Goal: Obtain resource: Obtain resource

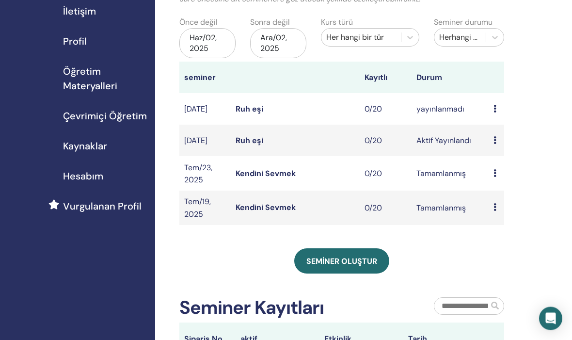
scroll to position [95, 0]
click at [341, 260] on font "Seminer oluştur" at bounding box center [341, 261] width 71 height 10
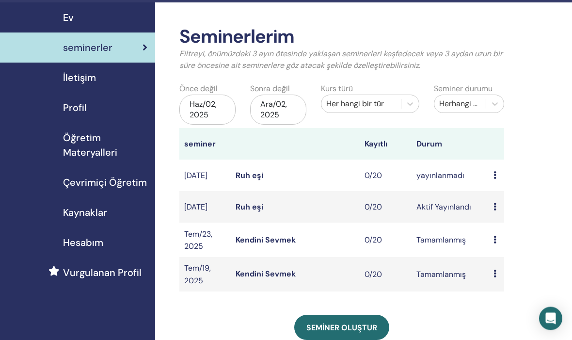
scroll to position [0, 0]
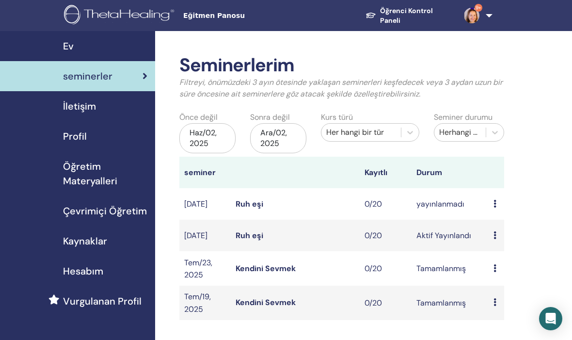
click at [392, 16] on font "Öğrenci Kontrol Paneli" at bounding box center [406, 16] width 53 height 18
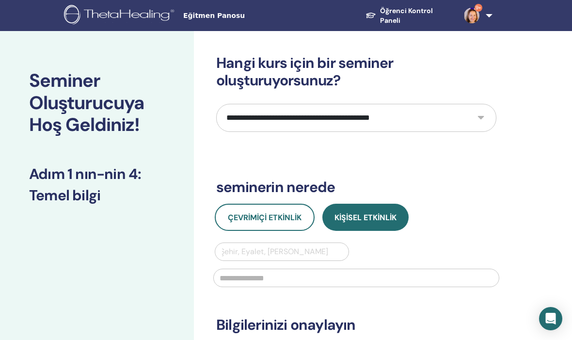
click at [481, 119] on select "**********" at bounding box center [356, 118] width 280 height 28
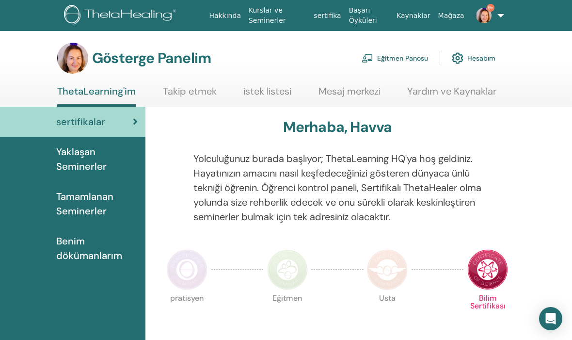
click at [405, 56] on font "Eğitmen Panosu" at bounding box center [402, 58] width 51 height 9
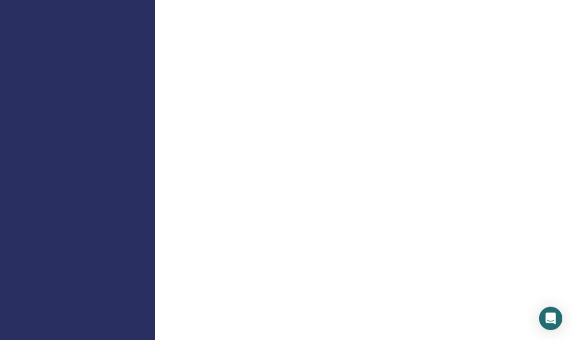
scroll to position [542, 0]
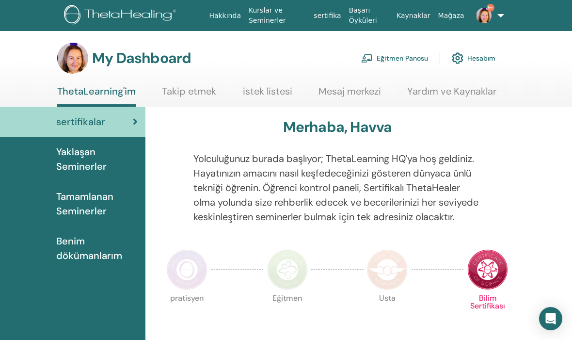
click at [72, 199] on span "Tamamlanan Seminerler" at bounding box center [96, 203] width 81 height 29
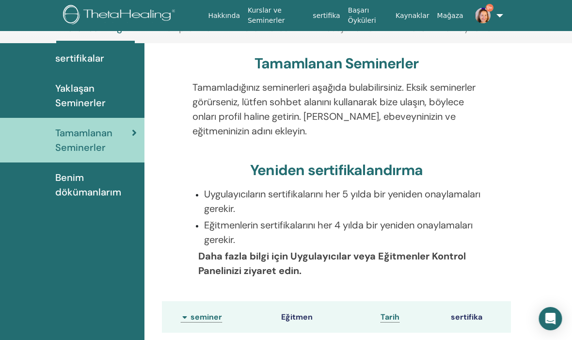
scroll to position [63, 0]
click at [339, 72] on font "Tamamlanan Seminerler" at bounding box center [337, 63] width 164 height 19
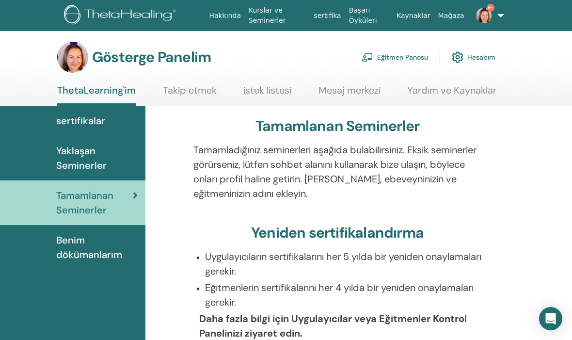
scroll to position [0, 0]
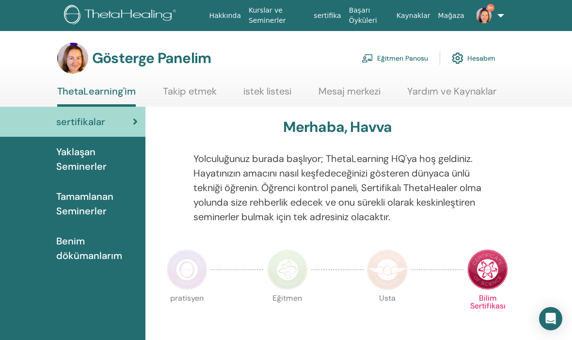
click at [488, 14] on img at bounding box center [484, 16] width 16 height 16
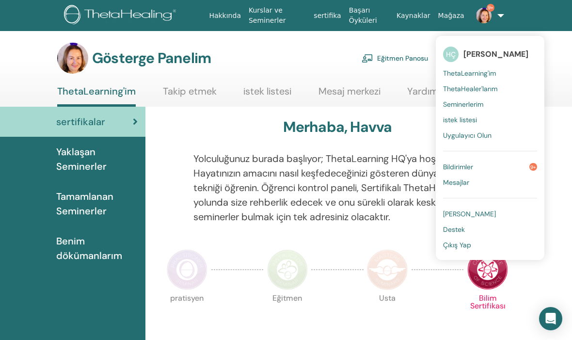
click at [386, 61] on font "Eğitmen Panosu" at bounding box center [402, 58] width 51 height 9
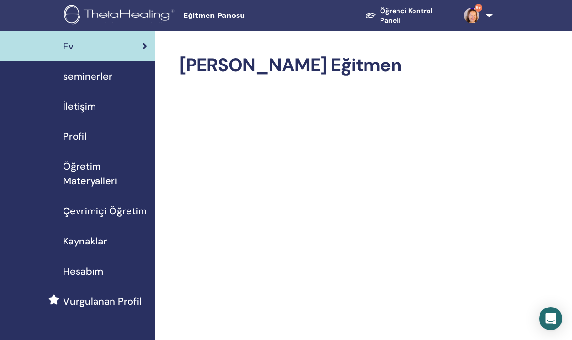
click at [104, 174] on font "Öğretim Materyalleri" at bounding box center [90, 173] width 54 height 27
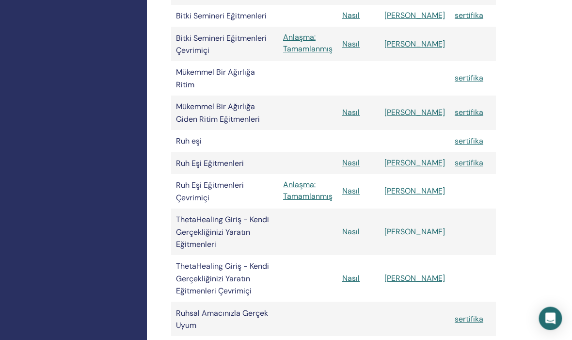
scroll to position [1404, 8]
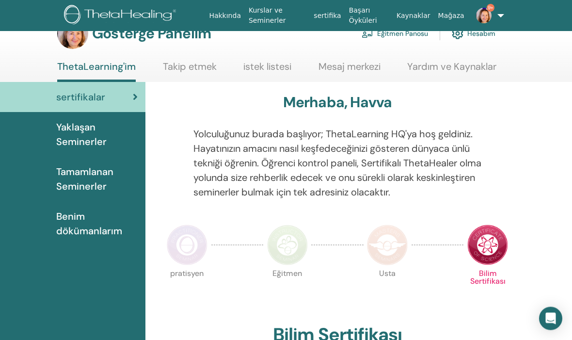
scroll to position [25, 0]
click at [500, 25] on link "9+" at bounding box center [484, 15] width 32 height 31
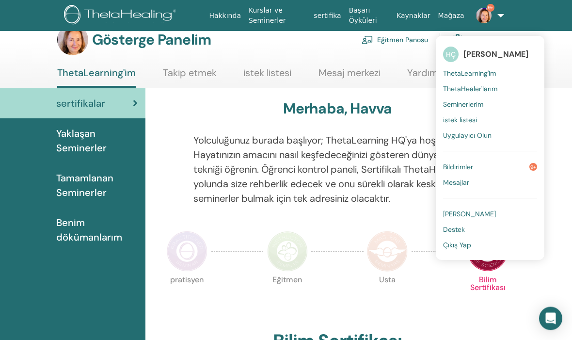
scroll to position [18, 0]
click at [405, 105] on div "Merhaba, Havva" at bounding box center [337, 110] width 349 height 21
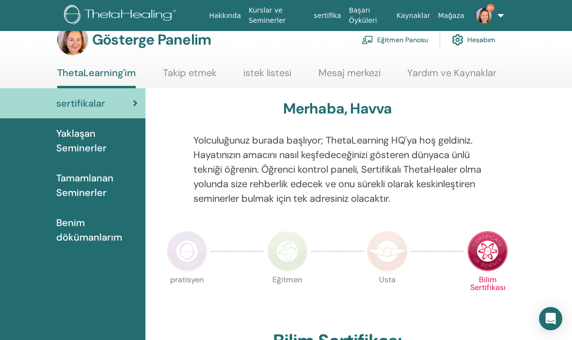
click at [399, 40] on font "Eğitmen Panosu" at bounding box center [402, 40] width 51 height 9
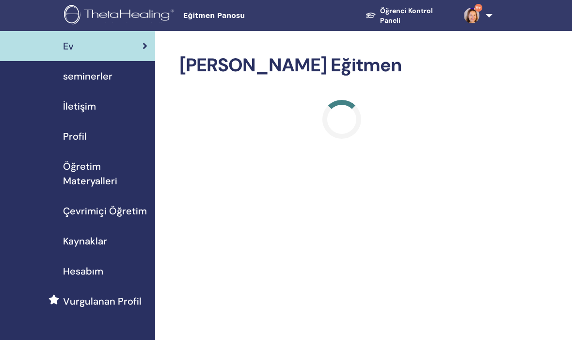
click at [83, 180] on font "Öğretim Materyalleri" at bounding box center [90, 173] width 54 height 27
click at [91, 178] on font "Öğretim Materyalleri" at bounding box center [90, 173] width 54 height 27
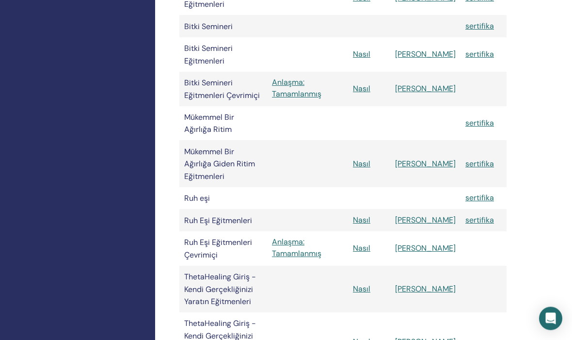
scroll to position [1485, 0]
